Goal: Find specific page/section: Find specific page/section

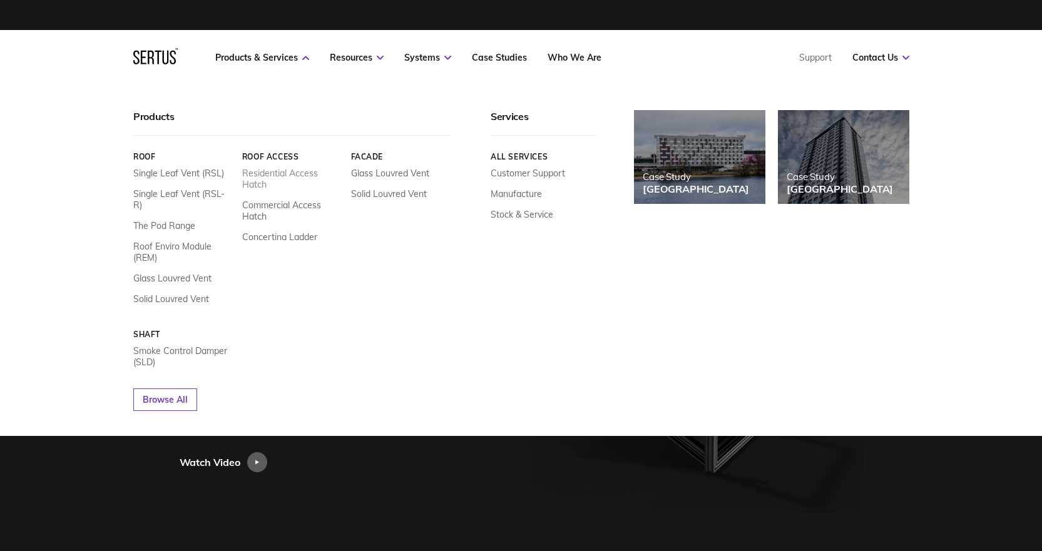
click at [290, 173] on link "Residential Access Hatch" at bounding box center [290, 179] width 99 height 23
